Goal: Find specific page/section: Find specific page/section

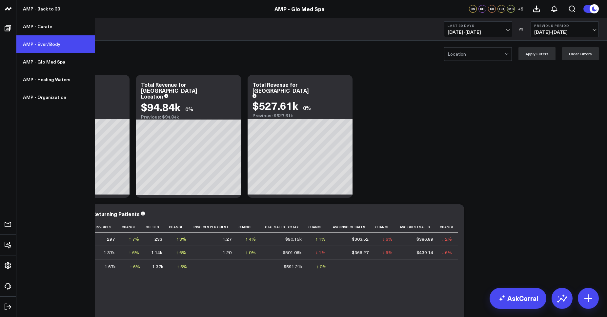
click at [37, 47] on link "AMP - Ever/Body" at bounding box center [55, 44] width 78 height 18
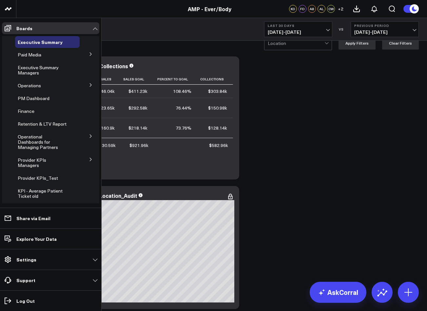
click at [89, 84] on icon at bounding box center [91, 85] width 4 height 4
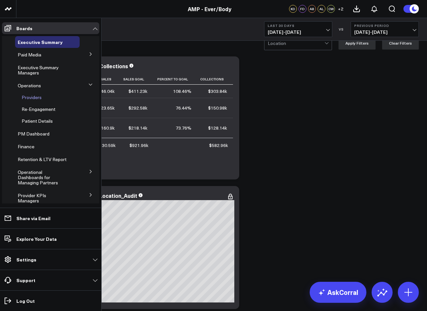
click at [31, 99] on span "Providers" at bounding box center [32, 97] width 20 height 6
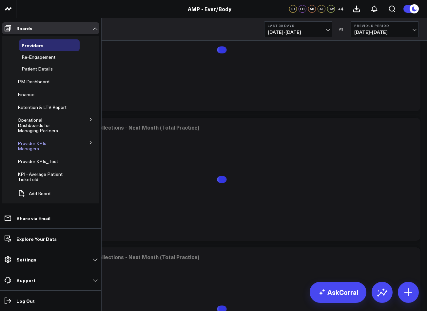
scroll to position [1134, 0]
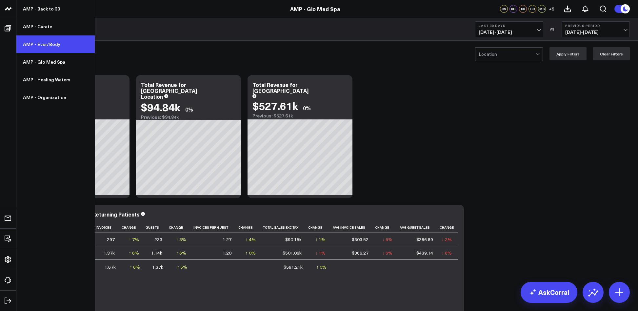
click at [43, 45] on link "AMP - Ever/Body" at bounding box center [55, 44] width 78 height 18
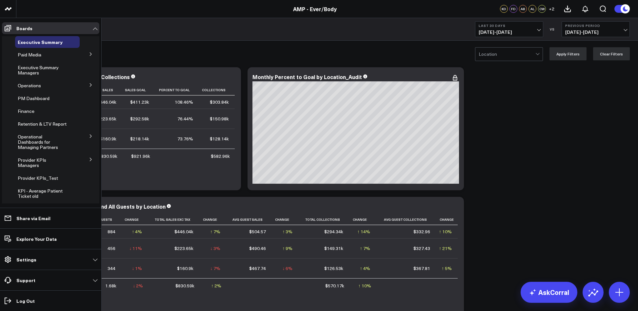
click at [91, 85] on button at bounding box center [90, 85] width 17 height 10
click at [33, 97] on span "Providers" at bounding box center [32, 97] width 20 height 6
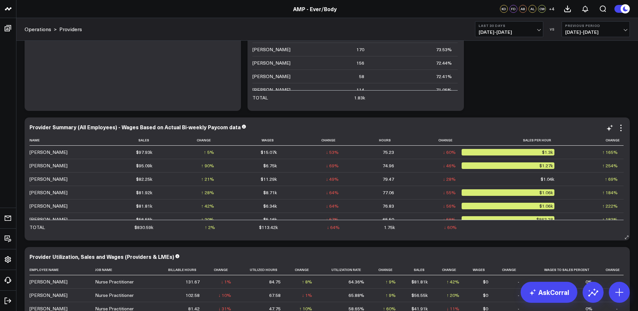
scroll to position [83, 0]
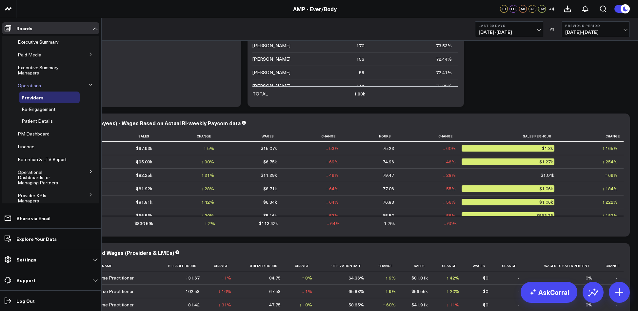
click at [26, 86] on span "Operations" at bounding box center [29, 85] width 23 height 6
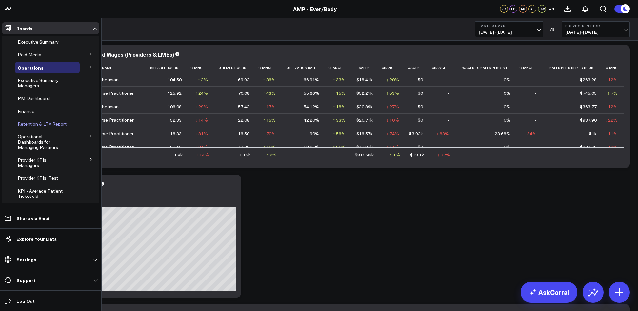
scroll to position [17, 0]
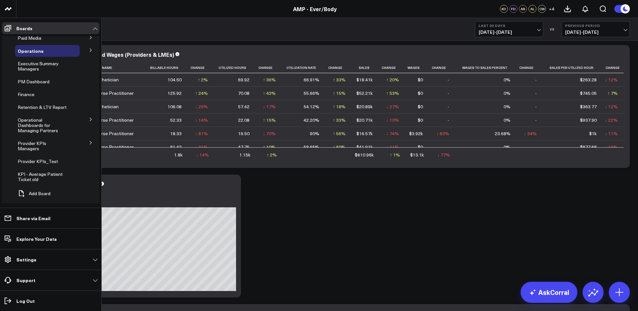
click at [89, 141] on icon at bounding box center [91, 143] width 4 height 4
click at [38, 158] on span "Provider KPIs" at bounding box center [36, 160] width 29 height 6
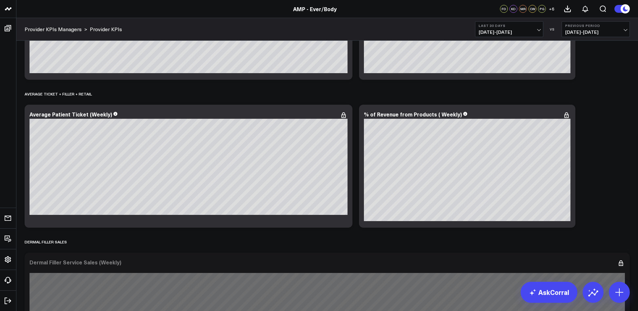
scroll to position [533, 0]
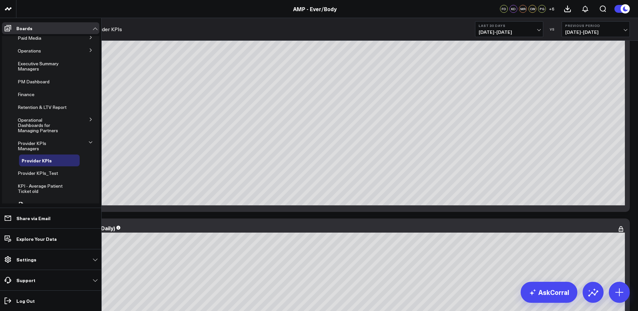
click at [37, 127] on span "Operational Dashboards for Managing Partners" at bounding box center [38, 125] width 40 height 17
click at [38, 170] on span "Provider KPIs_Test" at bounding box center [38, 173] width 40 height 6
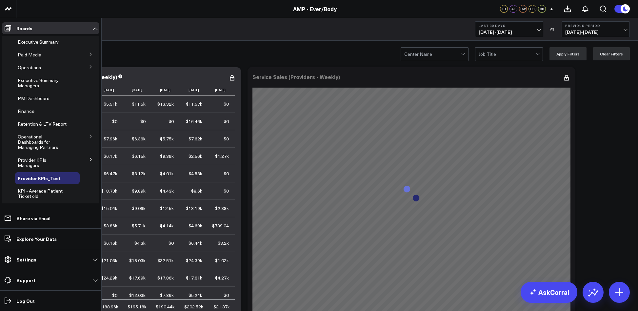
click at [89, 66] on icon at bounding box center [91, 67] width 4 height 4
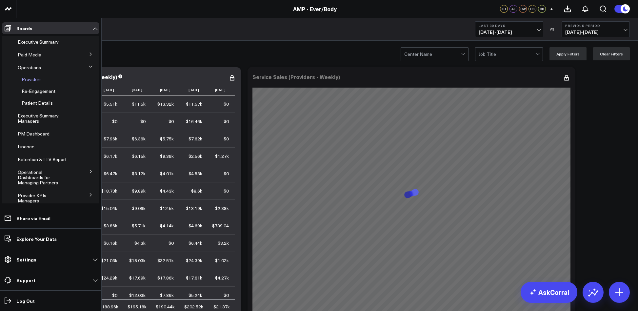
click at [34, 81] on span "Providers" at bounding box center [32, 79] width 20 height 6
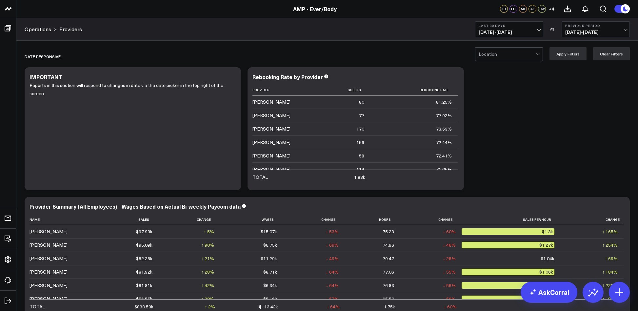
click at [552, 10] on span "+ 4" at bounding box center [552, 9] width 6 height 5
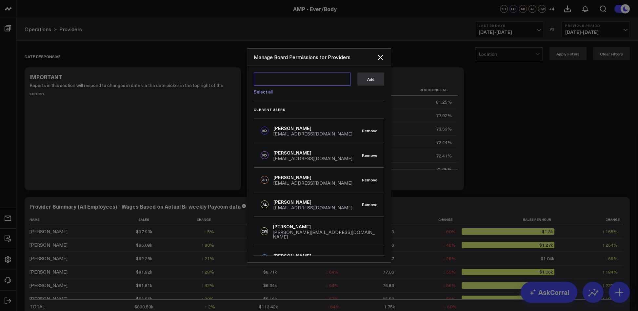
click at [339, 78] on textarea at bounding box center [302, 78] width 97 height 13
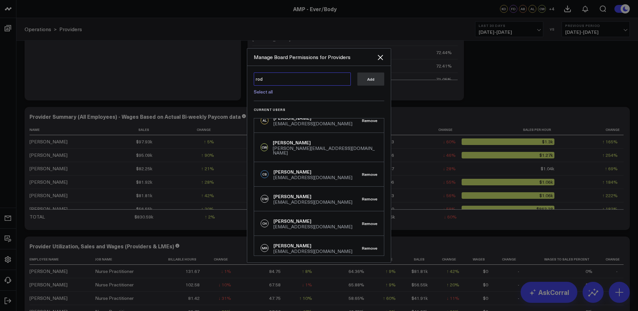
scroll to position [81, 0]
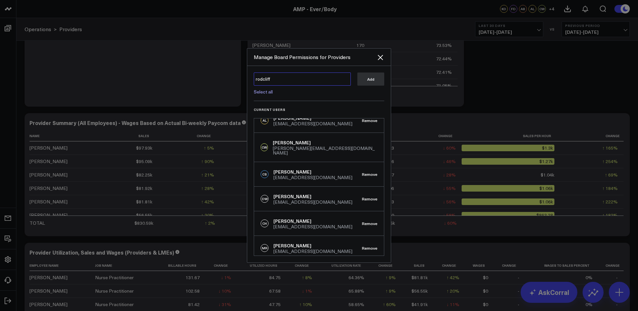
click at [271, 78] on textarea "rodcliff" at bounding box center [302, 78] width 97 height 13
type textarea "RodCliffe"
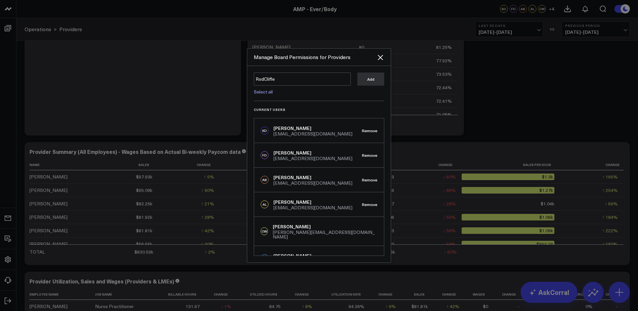
scroll to position [0, 0]
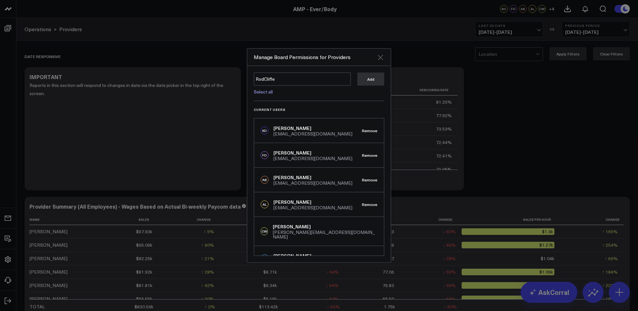
click at [378, 54] on icon "Close" at bounding box center [380, 57] width 8 height 8
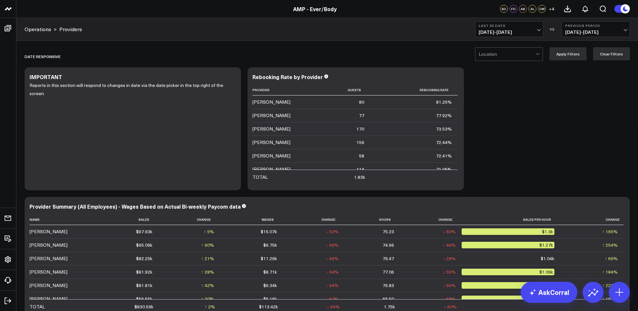
click at [554, 11] on span "+ 4" at bounding box center [552, 9] width 6 height 5
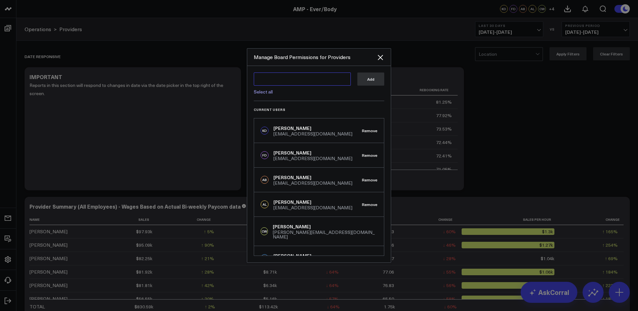
click at [332, 77] on textarea at bounding box center [302, 78] width 97 height 13
click at [266, 91] on link "Select all" at bounding box center [263, 92] width 19 height 6
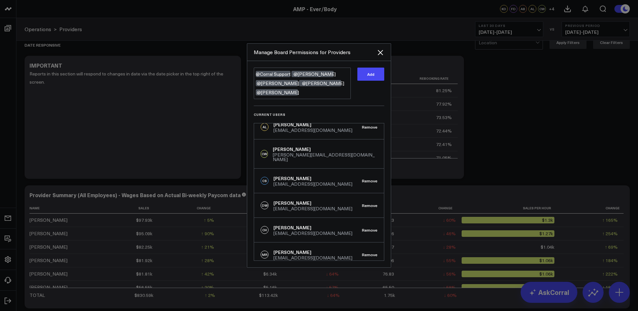
scroll to position [84, 0]
click at [288, 94] on textarea "@Corral Support @Paige Gordon @Rod Alleyne @Maria de Leon @Carmen Augustin" at bounding box center [302, 83] width 97 height 31
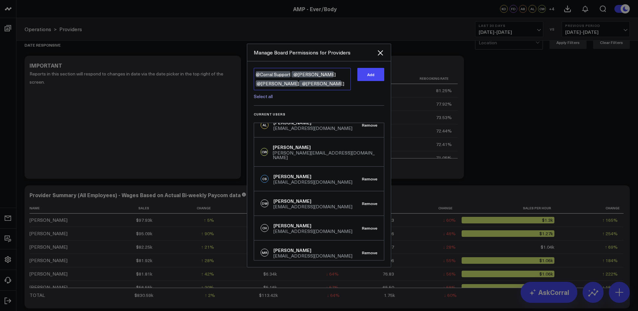
click at [290, 75] on textarea "@Corral Support @Paige Gordon @Rod Alleyne @Maria de Leon" at bounding box center [302, 79] width 97 height 22
type textarea "@Paige Gordon @Rod Alleyne @Maria de Leon"
click at [362, 75] on button "Add" at bounding box center [370, 74] width 27 height 13
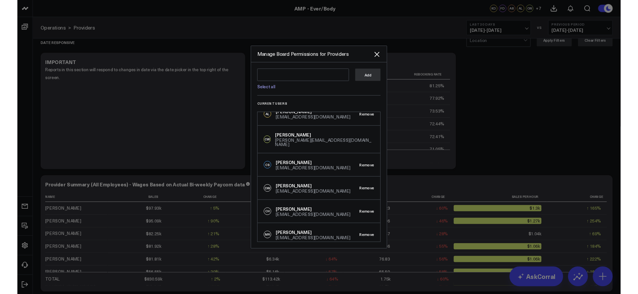
scroll to position [0, 0]
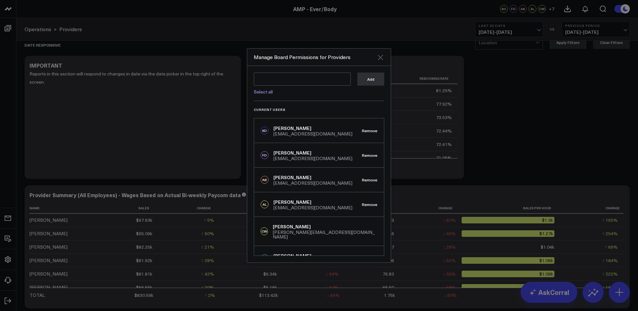
click at [380, 59] on icon "Close" at bounding box center [380, 57] width 8 height 8
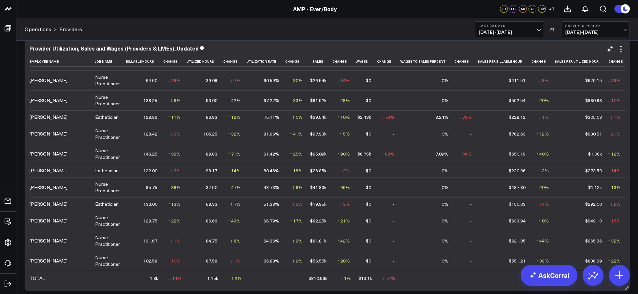
scroll to position [420, 0]
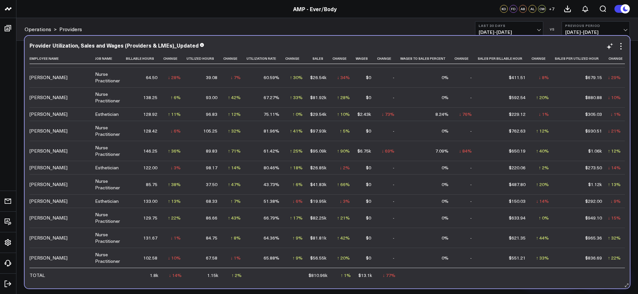
click at [576, 132] on td "$930.51" at bounding box center [581, 131] width 53 height 20
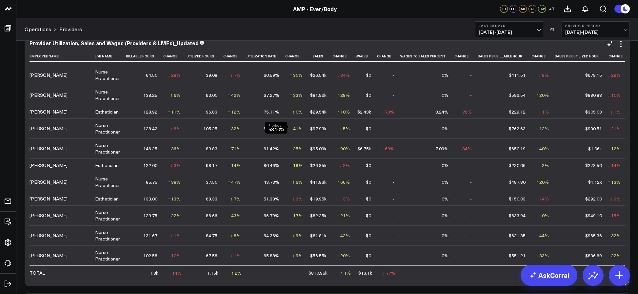
scroll to position [422, 0]
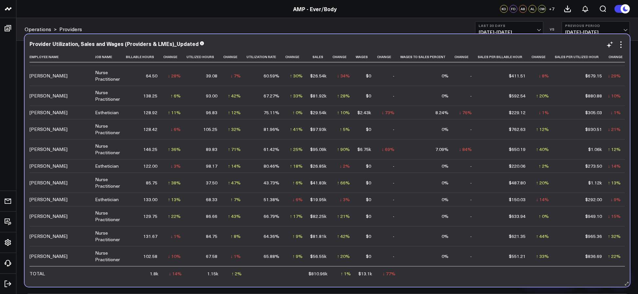
click at [589, 136] on td "$930.51" at bounding box center [581, 129] width 53 height 20
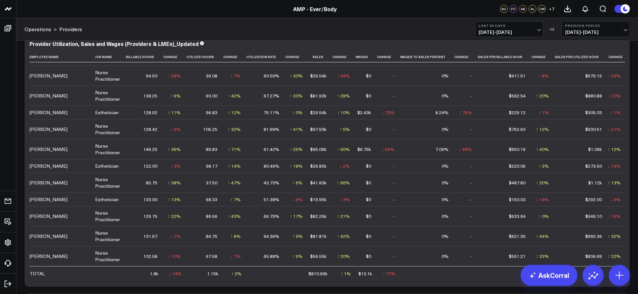
click at [503, 35] on span "08/04/25 - 09/02/25" at bounding box center [509, 32] width 61 height 5
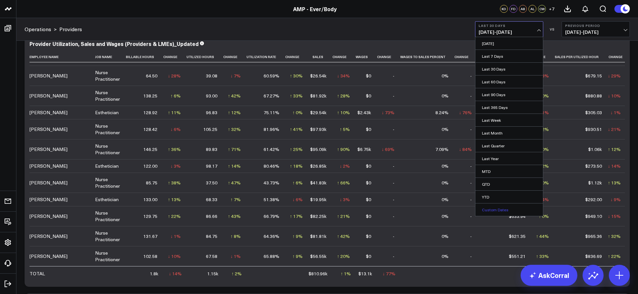
click at [499, 209] on link "Custom Dates" at bounding box center [509, 209] width 68 height 12
select select "8"
select select "2025"
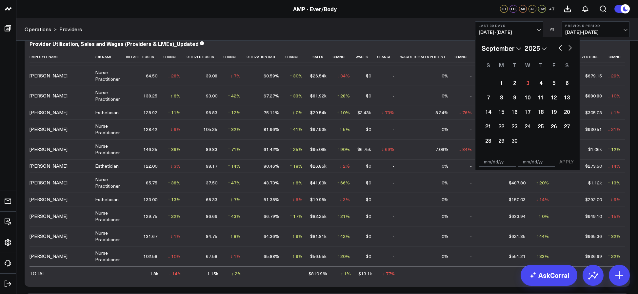
click at [561, 48] on button "button" at bounding box center [560, 47] width 7 height 8
select select "7"
select select "2025"
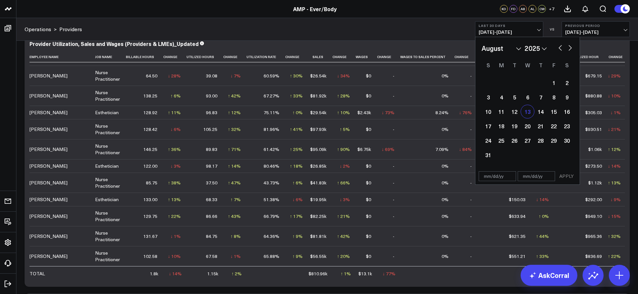
click at [531, 113] on div "13" at bounding box center [527, 111] width 13 height 13
type input "08/13/25"
select select "7"
select select "2025"
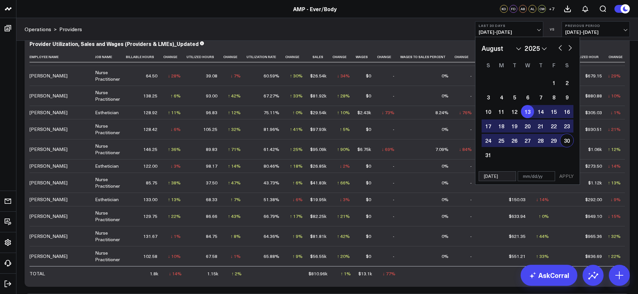
click at [565, 142] on div "30" at bounding box center [566, 140] width 13 height 13
type input "08/30/25"
select select "7"
select select "2025"
click at [566, 178] on button "APPLY" at bounding box center [567, 176] width 20 height 10
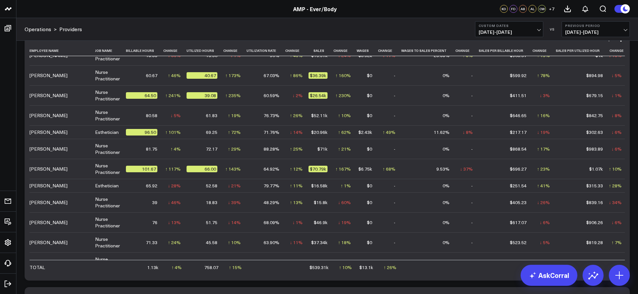
scroll to position [103, 0]
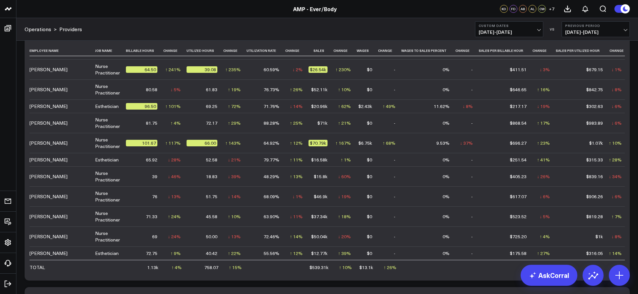
click at [496, 34] on span "08/13/25 - 08/30/25" at bounding box center [509, 32] width 61 height 5
click at [440, 28] on div "Operations > Providers Custom Dates 08/13/25 - 08/30/25 VS Previous Period 07/2…" at bounding box center [326, 29] width 621 height 23
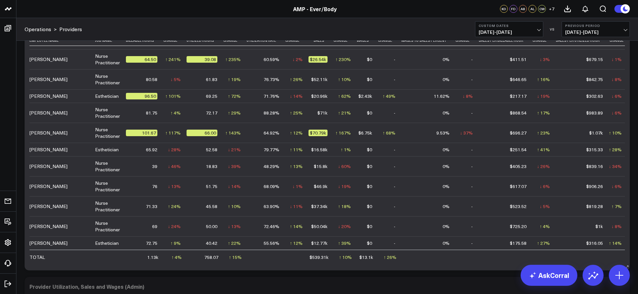
scroll to position [450, 0]
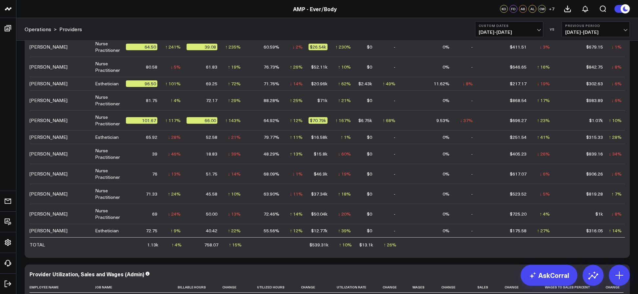
click at [552, 10] on span "+ 7" at bounding box center [552, 9] width 6 height 5
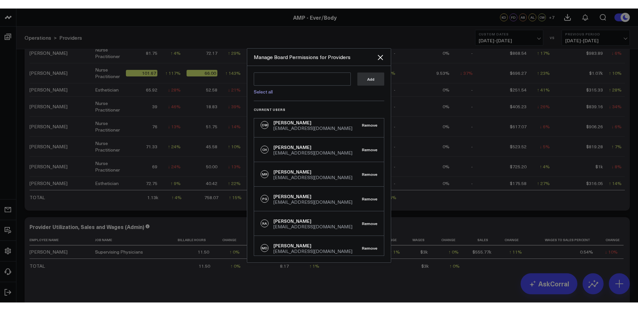
scroll to position [510, 0]
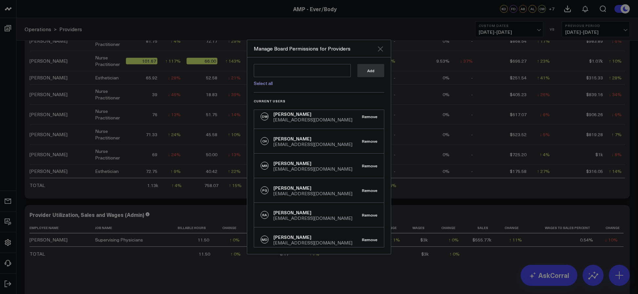
click at [381, 52] on icon "Close" at bounding box center [380, 49] width 8 height 8
